Goal: Information Seeking & Learning: Learn about a topic

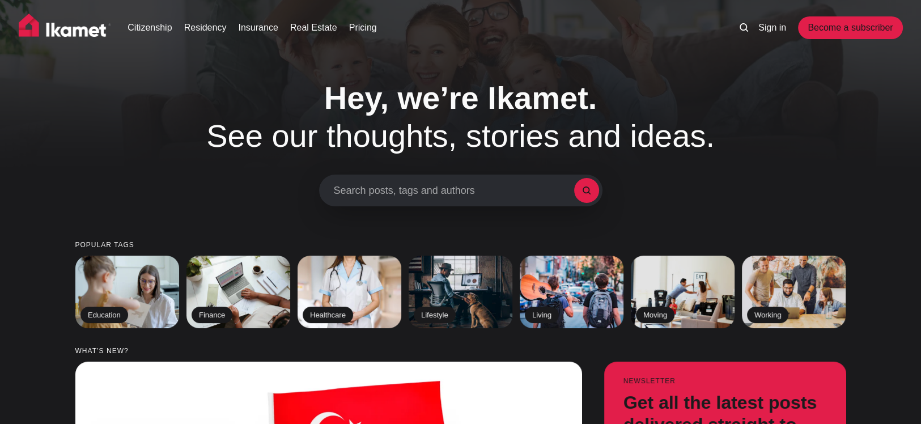
click at [363, 193] on span "Search posts, tags and authors" at bounding box center [454, 191] width 240 height 12
click at [354, 186] on span "Search posts, tags and authors" at bounding box center [454, 191] width 240 height 12
drag, startPoint x: 354, startPoint y: 185, endPoint x: 354, endPoint y: 210, distance: 24.4
click at [347, 194] on span "Search posts, tags and authors" at bounding box center [454, 191] width 240 height 12
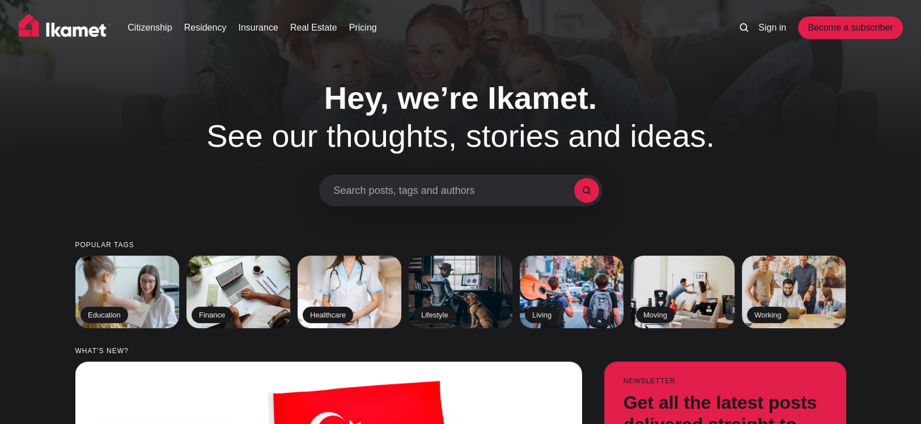
click at [337, 189] on span "Search posts, tags and authors" at bounding box center [454, 191] width 240 height 12
click at [517, 185] on span "Search posts, tags and authors" at bounding box center [454, 191] width 240 height 12
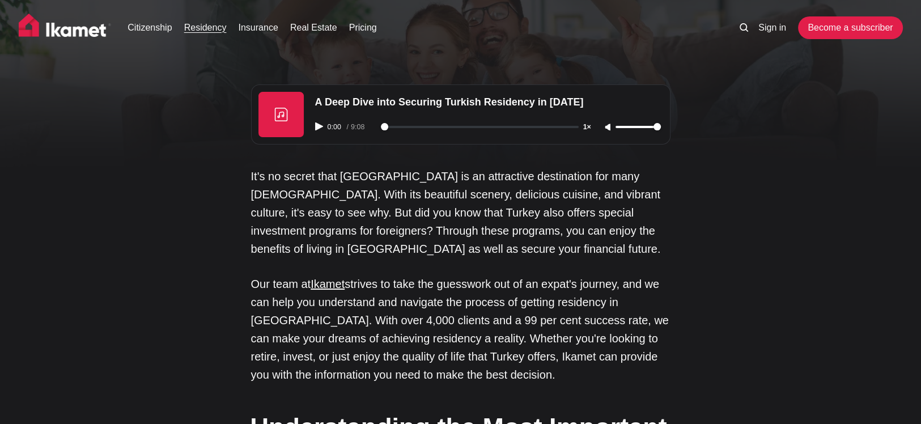
click at [210, 29] on link "Residency" at bounding box center [205, 28] width 43 height 14
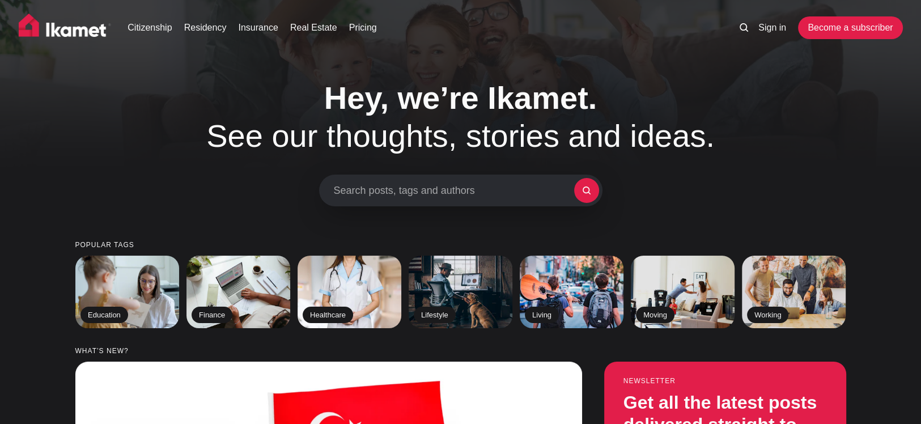
click at [344, 189] on span "Search posts, tags and authors" at bounding box center [454, 191] width 240 height 12
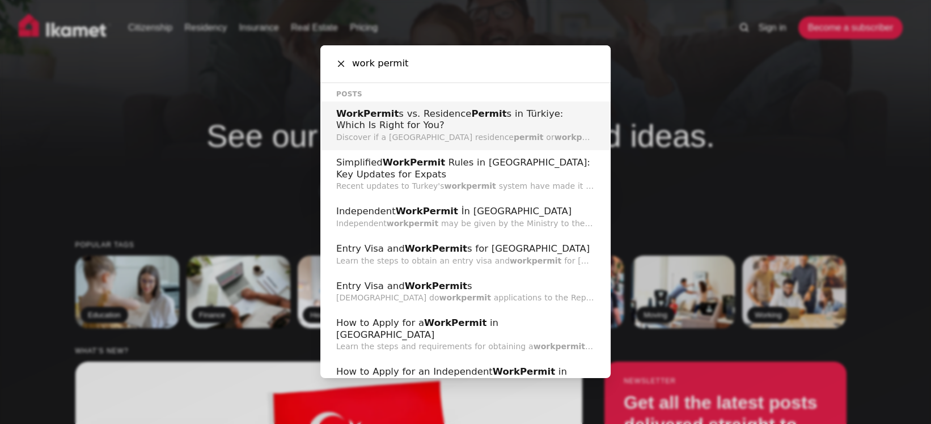
type input "work permit"
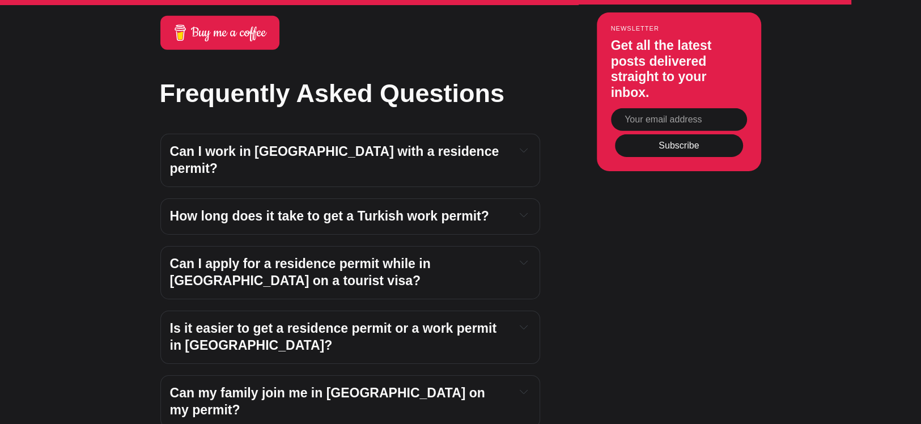
scroll to position [3654, 0]
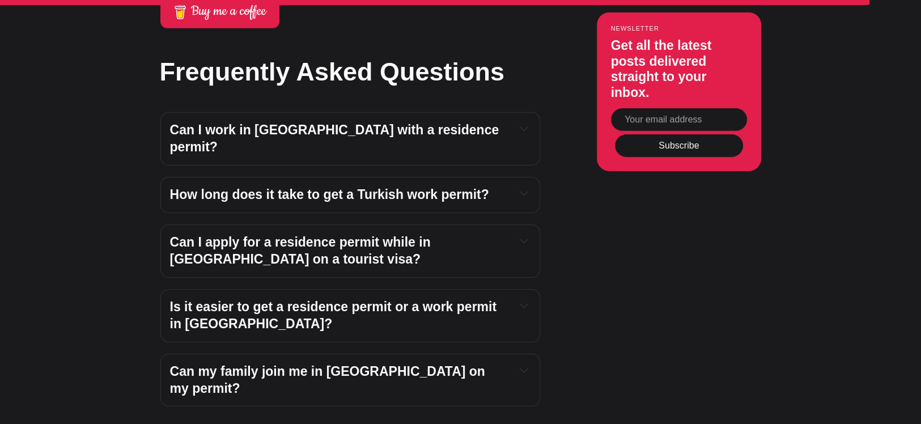
click at [412, 187] on strong "How long does it take to get a Turkish work permit?" at bounding box center [329, 194] width 319 height 15
